Goal: Task Accomplishment & Management: Complete application form

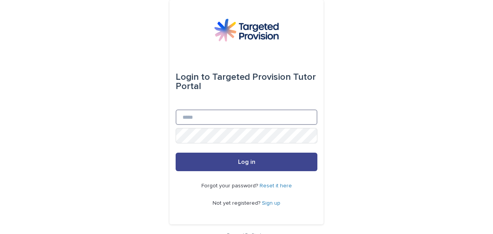
type input "**********"
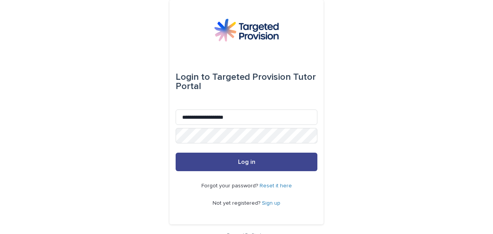
click at [220, 160] on button "Log in" at bounding box center [247, 162] width 142 height 19
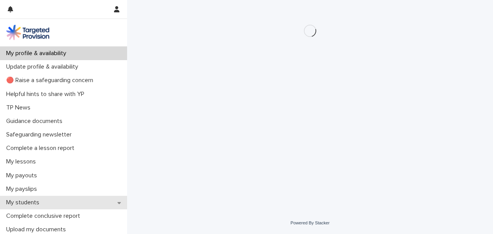
click at [59, 203] on div "My students" at bounding box center [63, 202] width 127 height 13
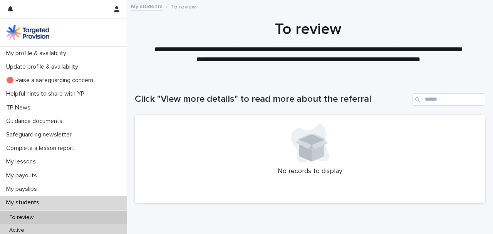
click at [60, 225] on div "Active" at bounding box center [63, 230] width 127 height 13
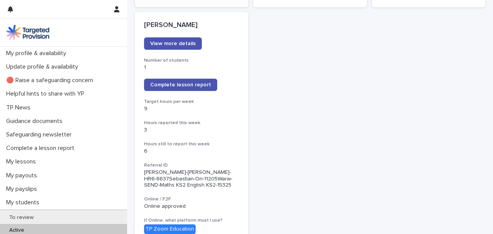
scroll to position [668, 0]
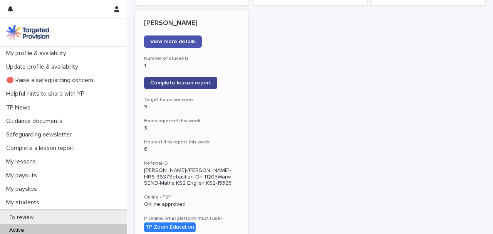
click at [154, 80] on span "Complete lesson report" at bounding box center [180, 82] width 61 height 5
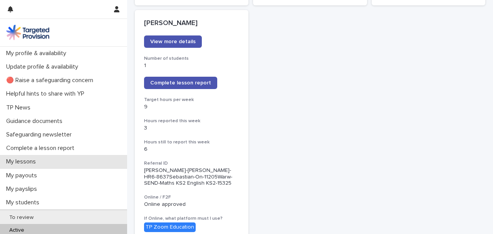
click at [36, 160] on p "My lessons" at bounding box center [22, 161] width 39 height 7
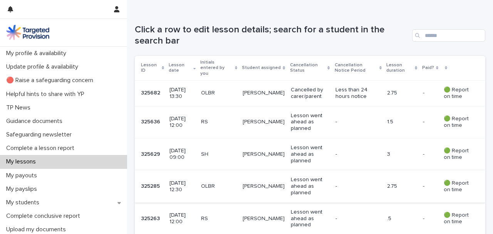
scroll to position [128, 0]
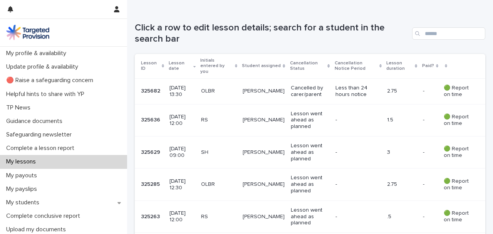
click at [291, 143] on p "Lesson went ahead as planned" at bounding box center [310, 152] width 38 height 19
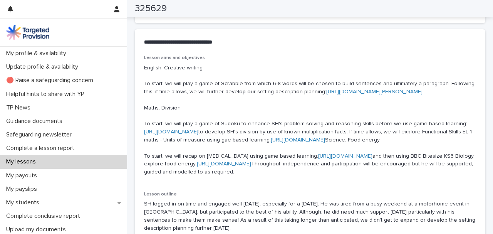
scroll to position [437, 0]
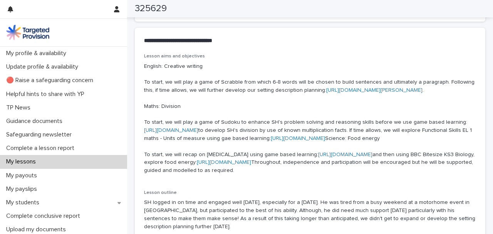
drag, startPoint x: 145, startPoint y: 67, endPoint x: 451, endPoint y: 214, distance: 339.3
click at [451, 175] on p "English: Creative writing To start, we will play a game of Scrabble from which …" at bounding box center [310, 118] width 332 height 112
copy p "English: Creative writing To start, we will play a game of Scrabble from which …"
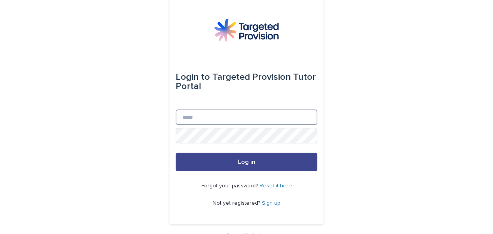
type input "**********"
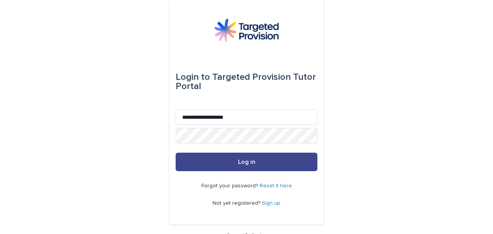
click at [227, 159] on button "Log in" at bounding box center [247, 162] width 142 height 19
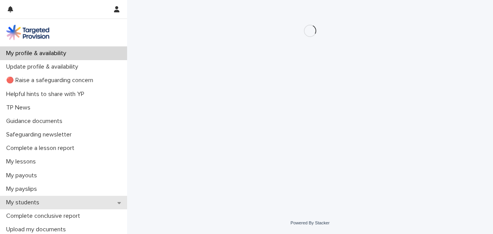
click at [39, 204] on p "My students" at bounding box center [24, 202] width 42 height 7
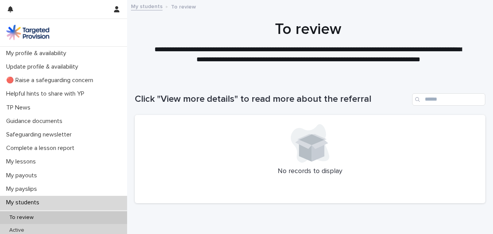
click at [27, 230] on p "Active" at bounding box center [16, 230] width 27 height 7
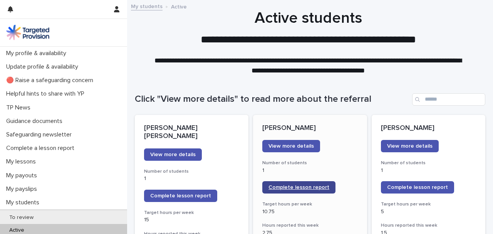
click at [294, 188] on span "Complete lesson report" at bounding box center [299, 187] width 61 height 5
